Goal: Check status

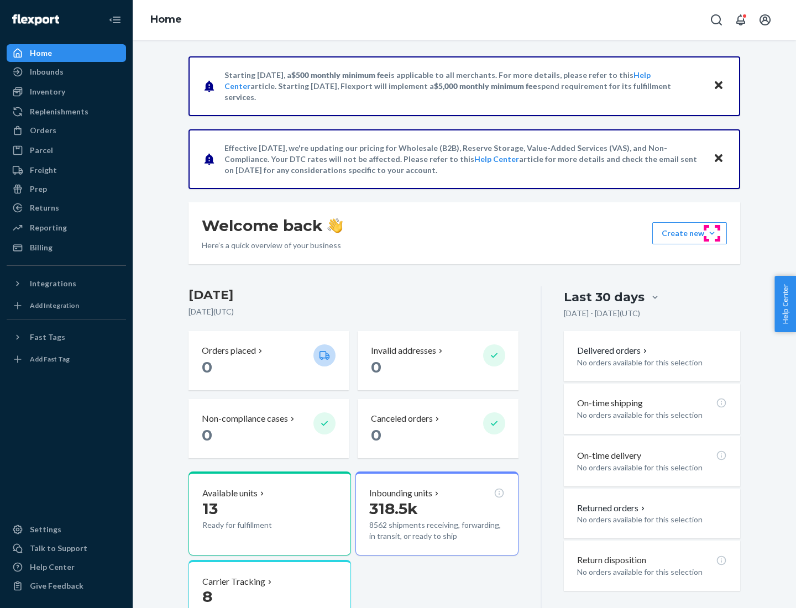
click at [712, 233] on button "Create new Create new inbound Create new order Create new product" at bounding box center [689, 233] width 75 height 22
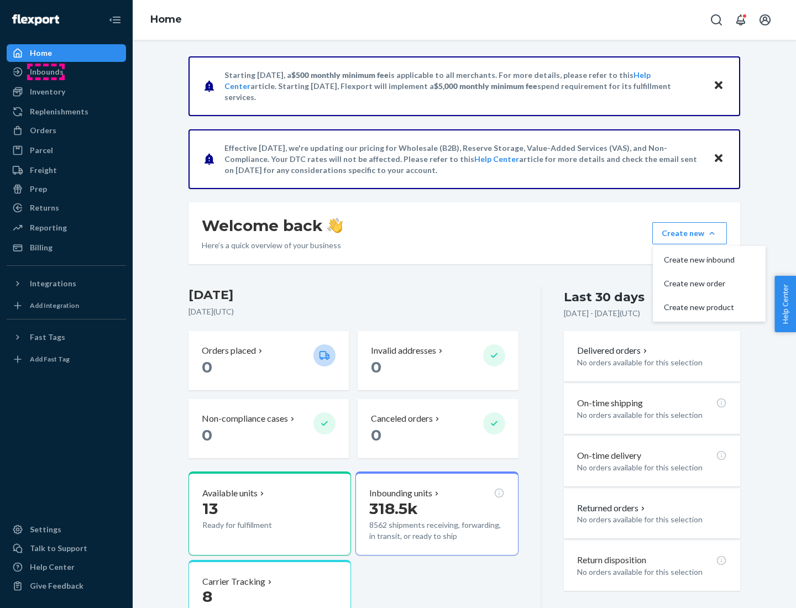
click at [46, 72] on div "Inbounds" at bounding box center [47, 71] width 34 height 11
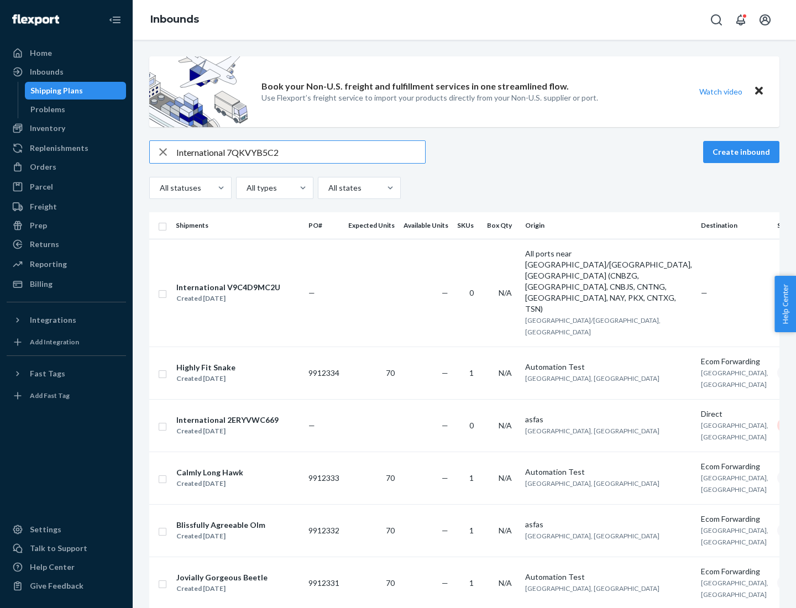
type input "International 7QKVYB5C29"
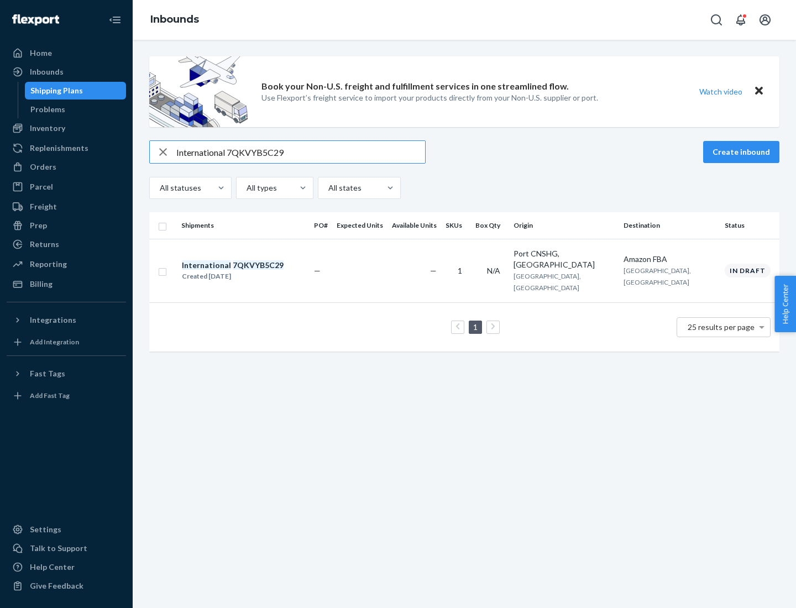
click at [251, 271] on div "Created [DATE]" at bounding box center [233, 276] width 102 height 11
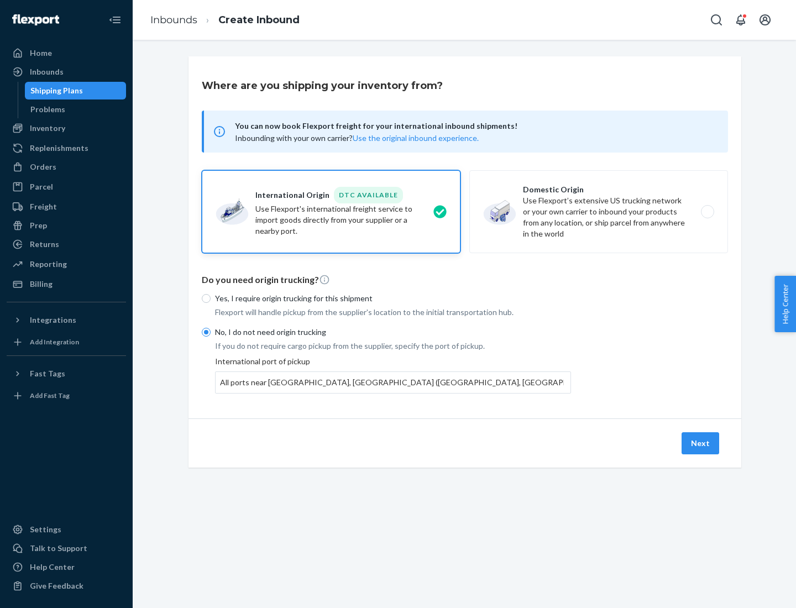
click at [701, 443] on button "Next" at bounding box center [700, 443] width 38 height 22
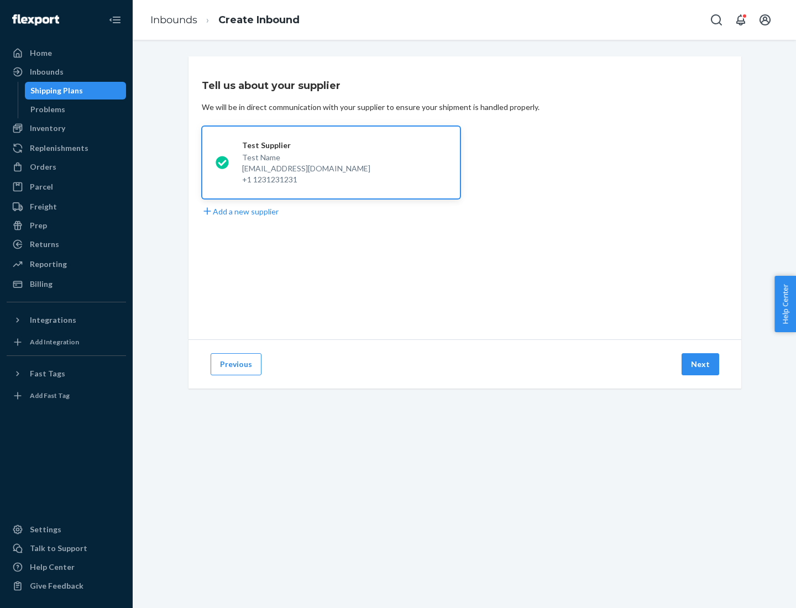
click at [701, 364] on button "Next" at bounding box center [700, 364] width 38 height 22
